Goal: Find contact information

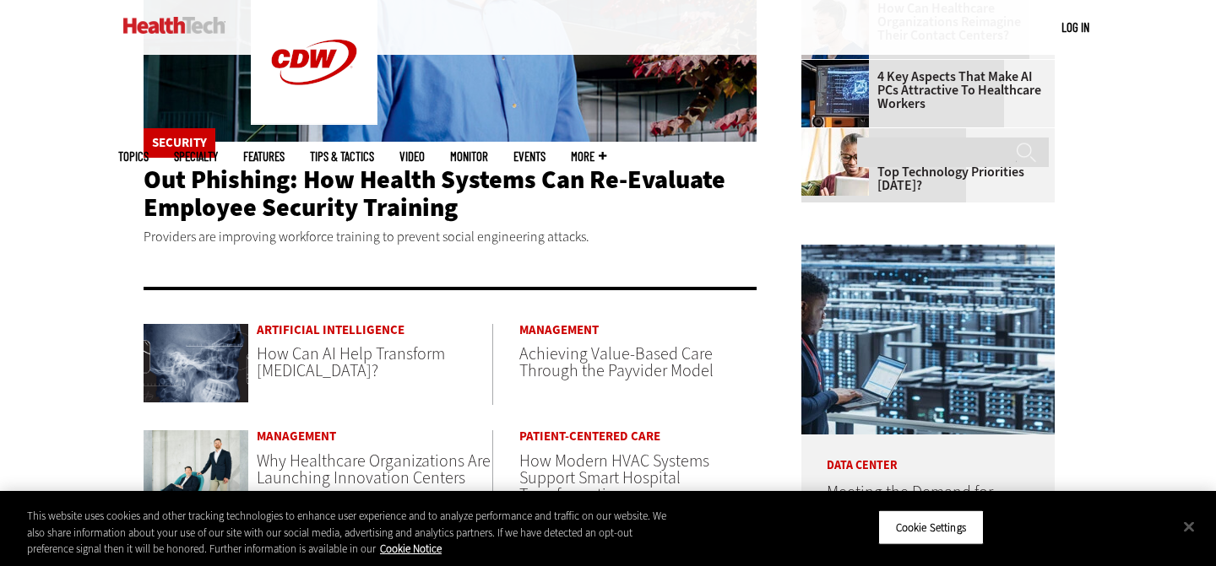
scroll to position [642, 0]
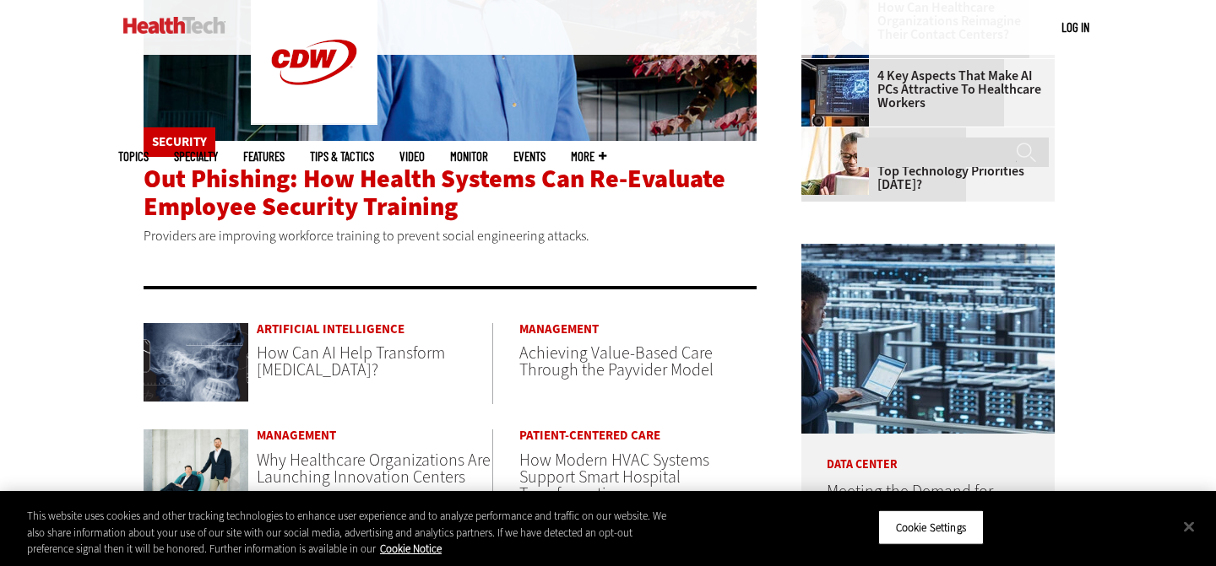
click at [292, 210] on span "Out Phishing: How Health Systems Can Re-Evaluate Employee Security Training" at bounding box center [435, 193] width 582 height 62
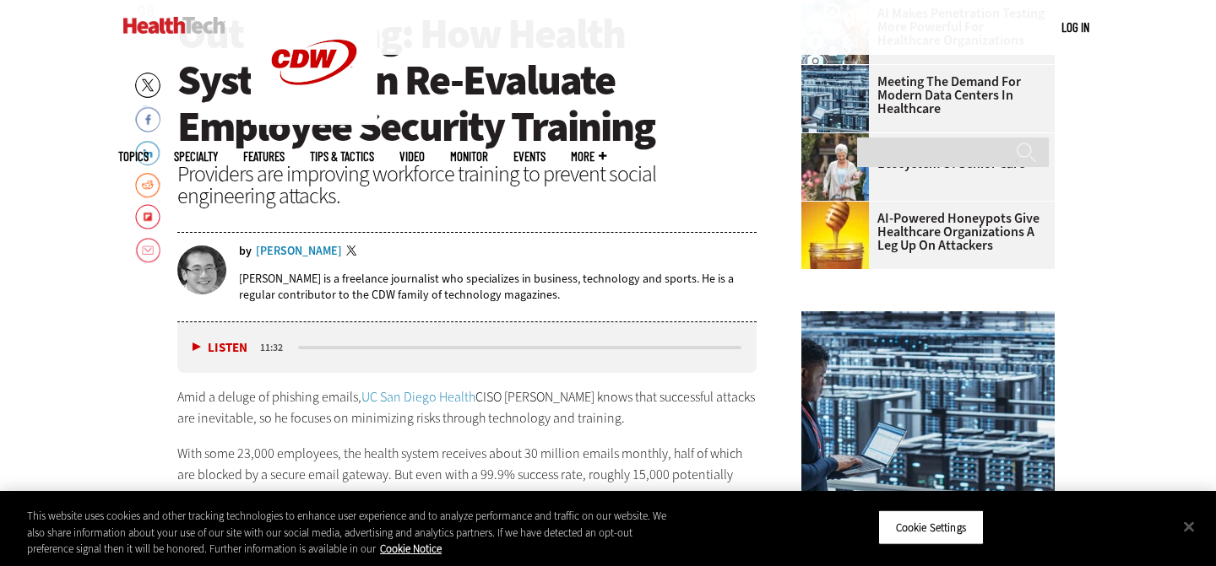
scroll to position [546, 0]
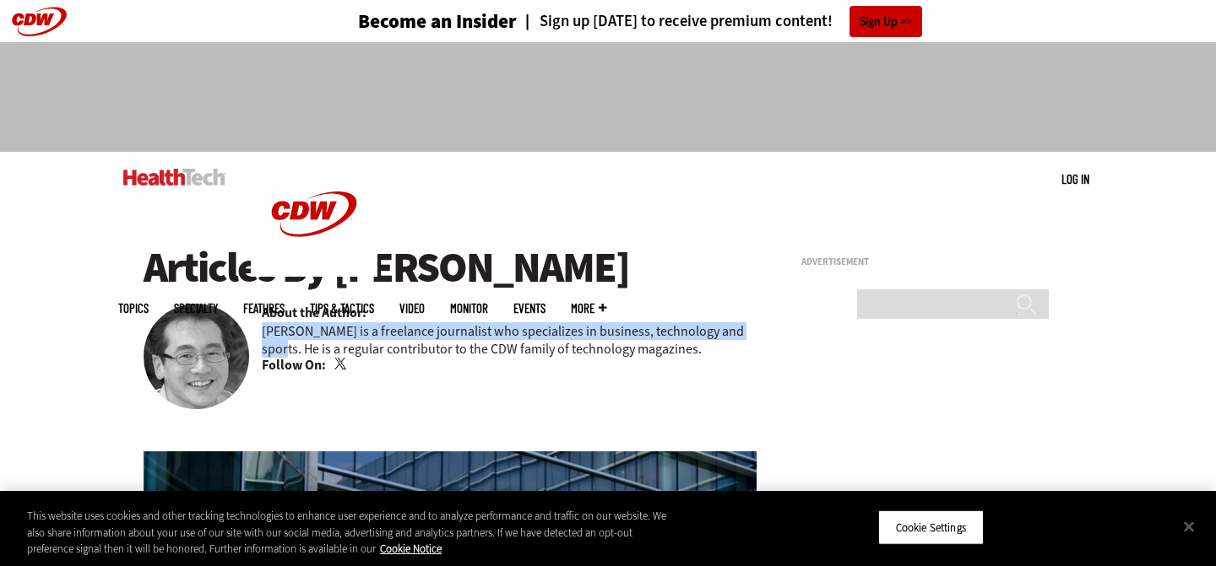
drag, startPoint x: 755, startPoint y: 334, endPoint x: 263, endPoint y: 336, distance: 491.3
click at [263, 336] on p "[PERSON_NAME] is a freelance journalist who specializes in business, technology…" at bounding box center [509, 339] width 495 height 35
copy p "Wylie Wong is a freelance journalist who specializes in business, technology an…"
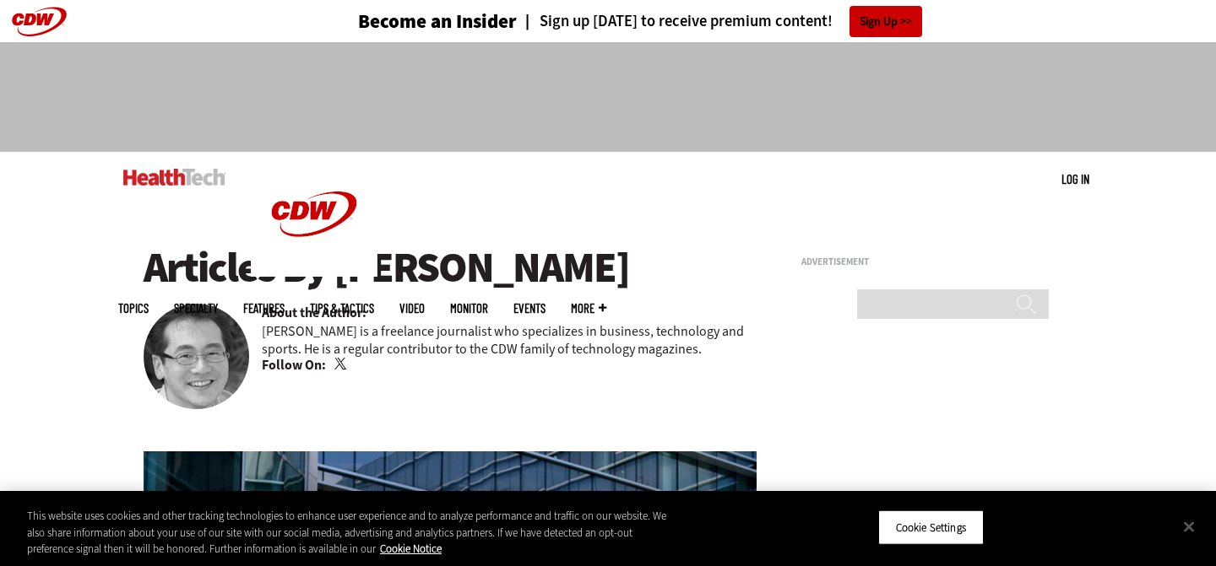
click at [481, 280] on h1 "Articles By Wylie Wong" at bounding box center [450, 268] width 613 height 46
click at [338, 366] on link "Twitter" at bounding box center [341, 365] width 15 height 14
